Goal: Find specific page/section: Find specific page/section

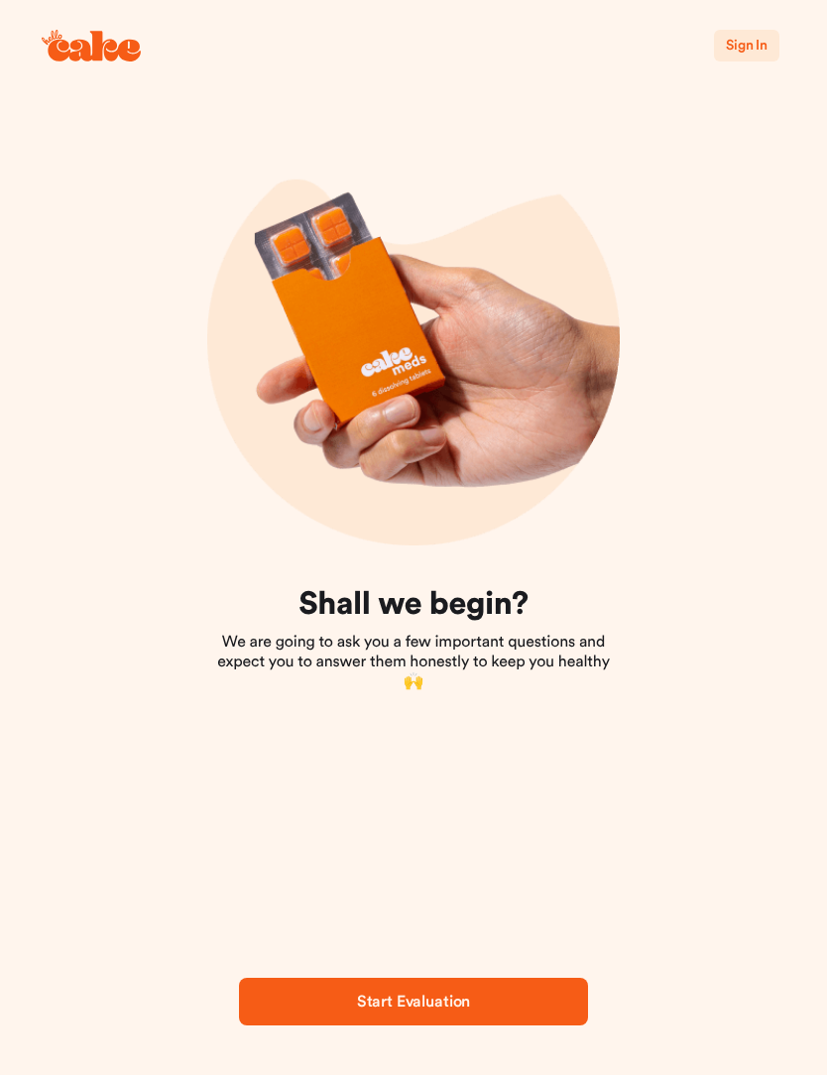
click at [756, 48] on span "Sign In" at bounding box center [747, 46] width 42 height 14
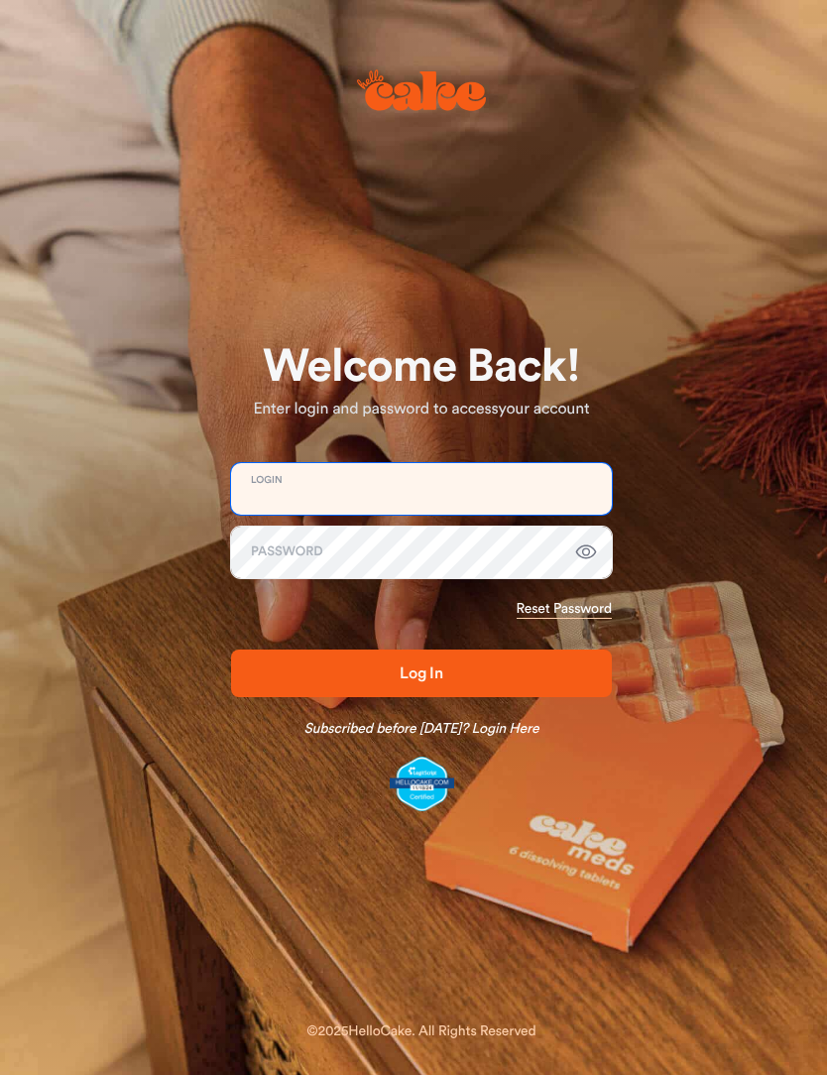
click at [403, 475] on input "email" at bounding box center [421, 489] width 381 height 52
type input "**********"
click at [421, 672] on button "Log In" at bounding box center [421, 673] width 381 height 48
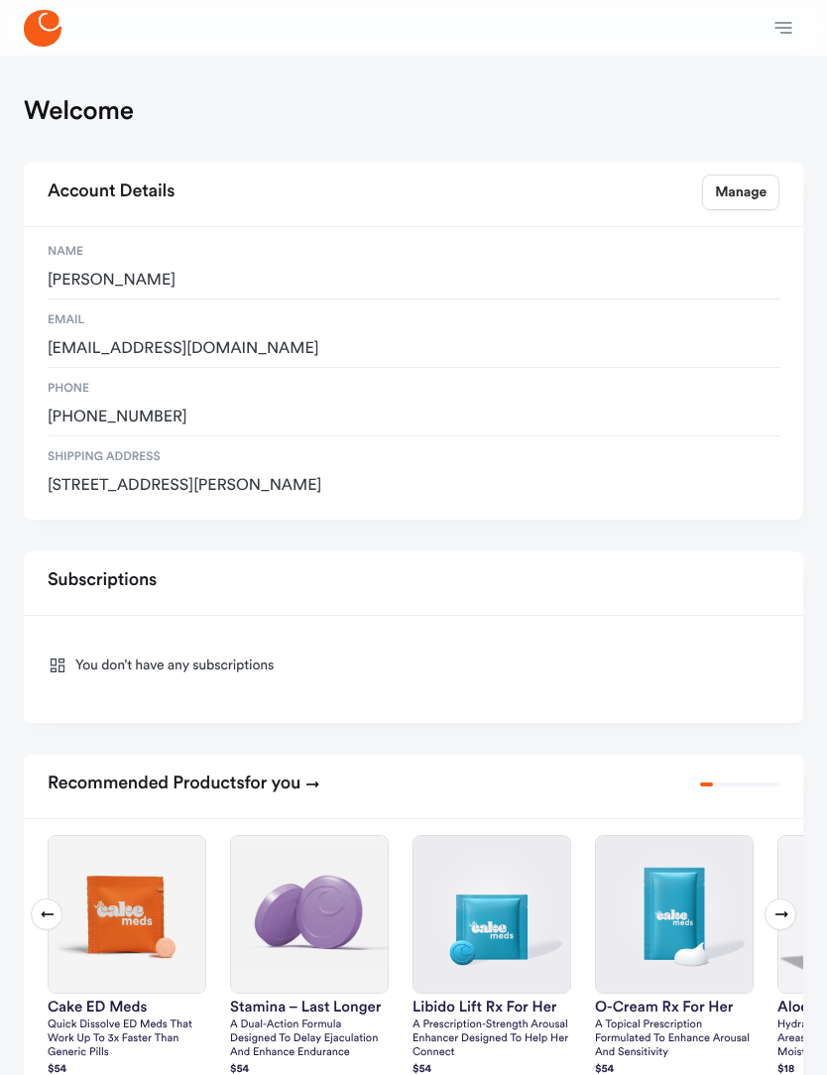
click at [780, 17] on icon "button" at bounding box center [783, 28] width 24 height 24
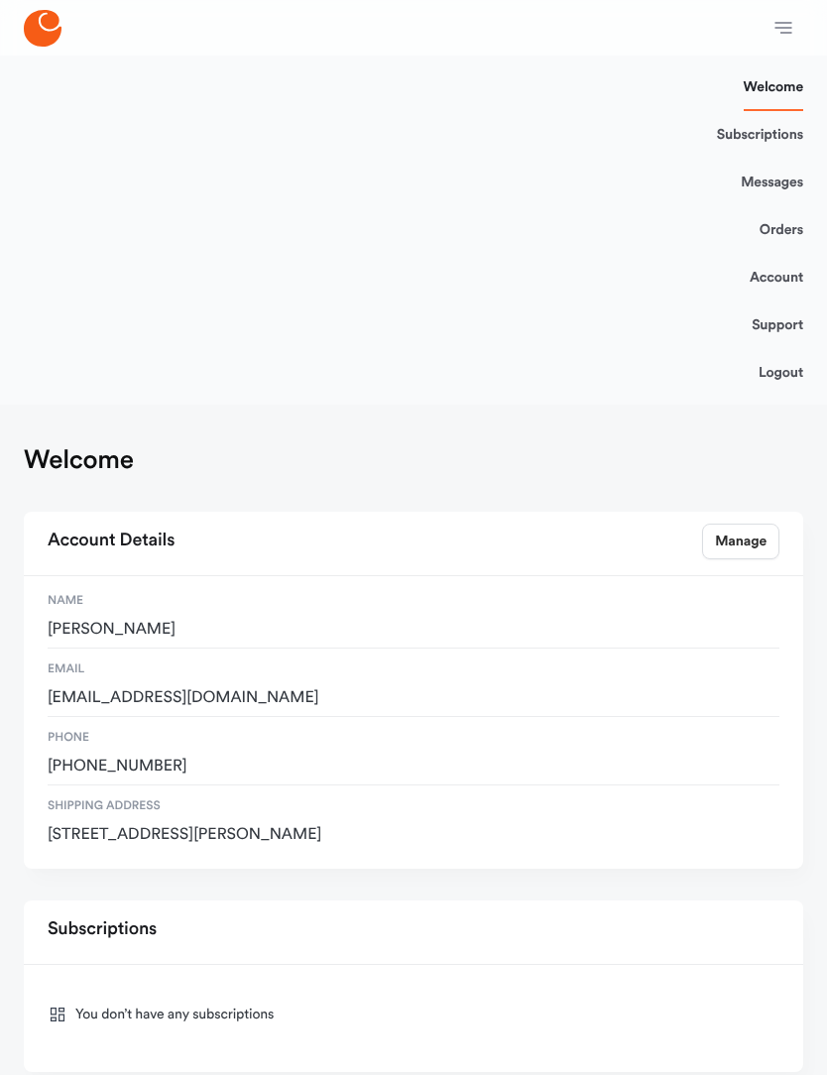
click at [781, 238] on link "Orders" at bounding box center [782, 230] width 44 height 48
